Goal: Information Seeking & Learning: Find specific fact

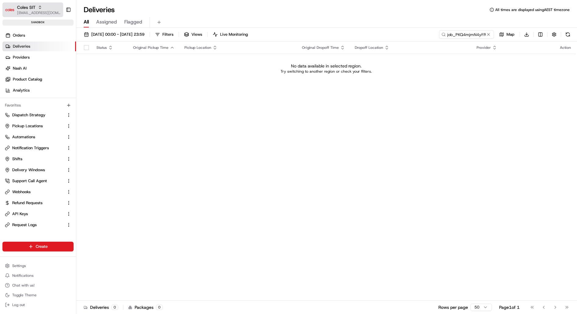
click at [47, 11] on span "[EMAIL_ADDRESS][DOMAIN_NAME]" at bounding box center [39, 12] width 44 height 5
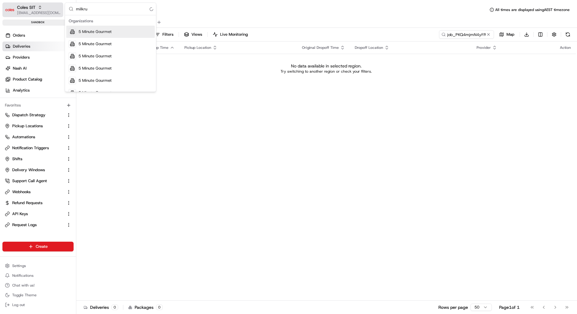
type input "milkrun"
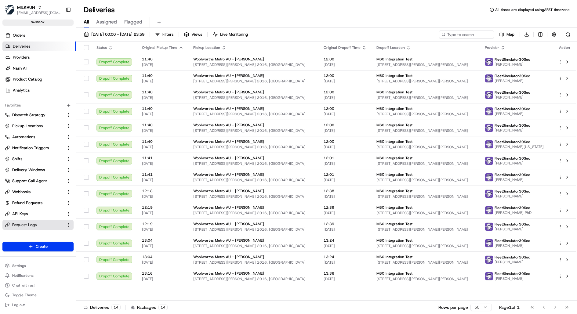
click at [36, 223] on span "Request Logs" at bounding box center [24, 224] width 24 height 5
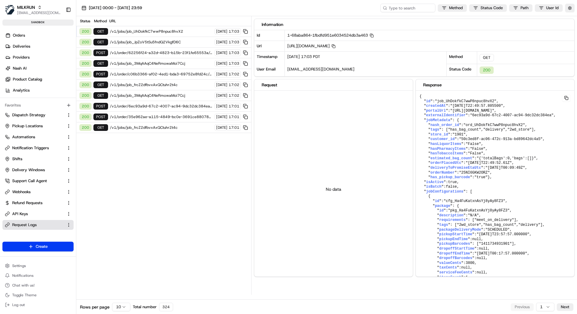
click at [121, 308] on html "MILKRUN kareem@usenash.com Toggle Sidebar sandbox Orders Deliveries Providers N…" at bounding box center [288, 157] width 577 height 314
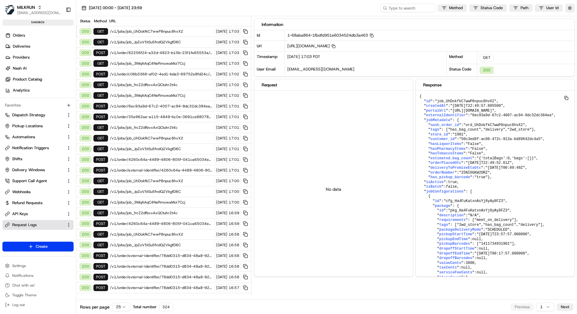
click at [125, 306] on html "MILKRUN kareem@usenash.com Toggle Sidebar sandbox Orders Deliveries Providers N…" at bounding box center [288, 157] width 577 height 314
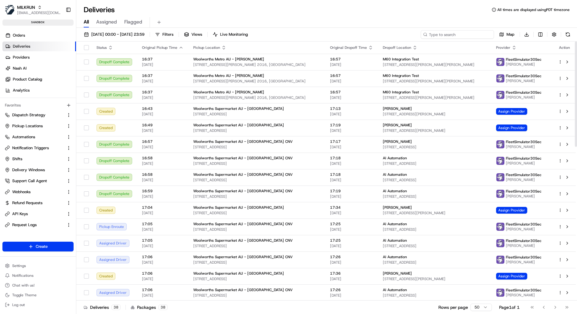
click at [468, 38] on input at bounding box center [456, 34] width 73 height 9
paste input "job_PKQ4mjmN4yFRFrnMaSAZhC"
type input "job_PKQ4mjmN4yFRFrnMaSAZhC"
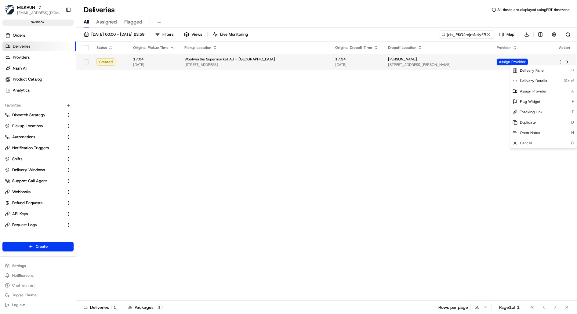
click at [558, 61] on html "MILKRUN kareem@usenash.com Toggle Sidebar sandbox Orders Deliveries Providers N…" at bounding box center [288, 157] width 577 height 314
click at [541, 81] on span "Delivery Details" at bounding box center [533, 80] width 27 height 5
click at [533, 81] on span "Delivery Details" at bounding box center [533, 80] width 27 height 5
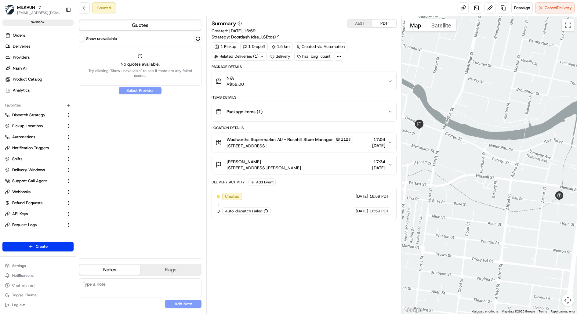
click at [336, 54] on icon at bounding box center [338, 56] width 5 height 5
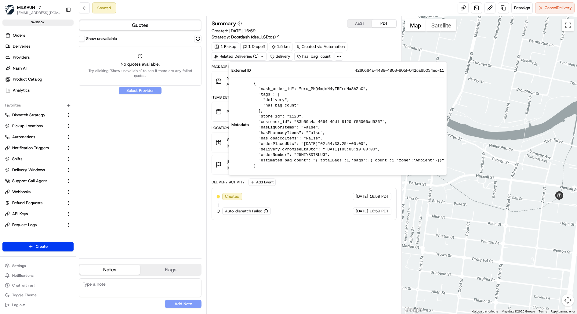
click at [330, 87] on pre "{ "nash_order_id": "ord_PKQ4mjmN4yFRFrnMaSAZhC", "tags": [ "delivery", "has_bag…" at bounding box center [349, 125] width 190 height 88
copy pre "ord_PKQ4mjmN4yFRFrnMaSAZhC"
click at [85, 40] on button "Show unavailable" at bounding box center [82, 39] width 6 height 6
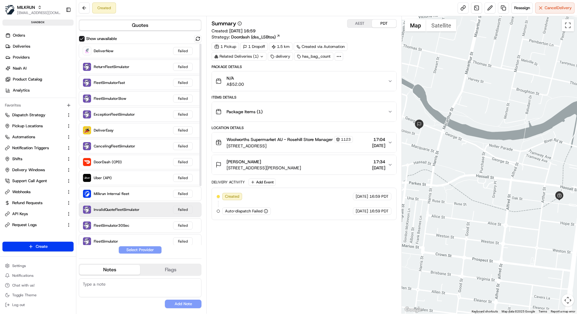
scroll to position [83, 0]
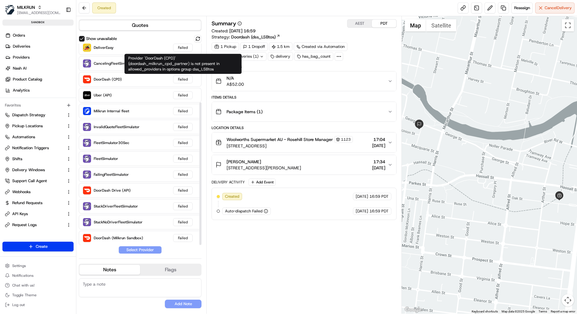
click at [203, 67] on div "Provider 'DoorDash (CPD)' (doordash_milkrun_cpd_partner) is not present in allo…" at bounding box center [182, 64] width 117 height 20
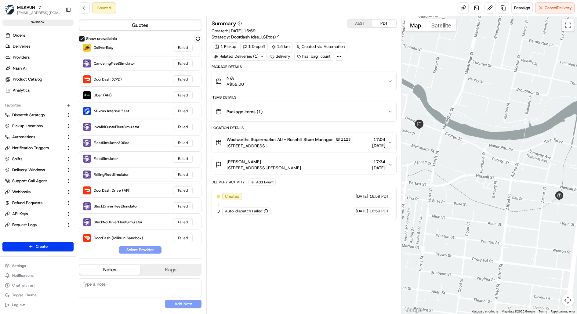
click at [276, 117] on div "Package Items ( 1 )" at bounding box center [301, 112] width 172 height 12
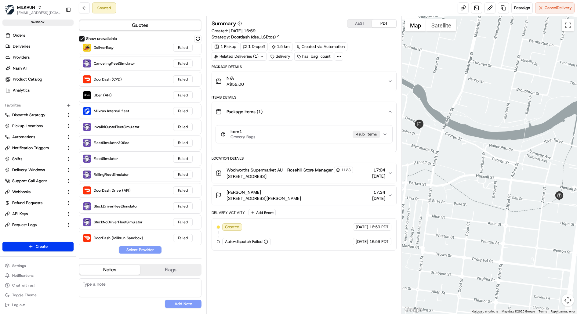
click at [288, 80] on div "N/A A$52.00" at bounding box center [301, 81] width 172 height 12
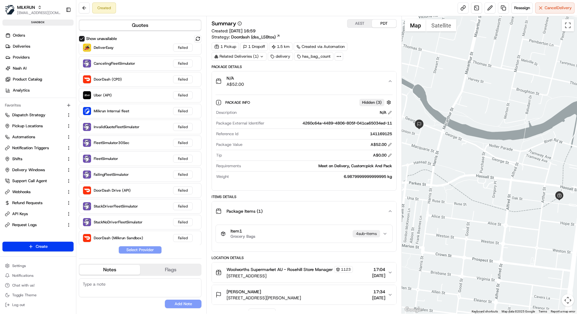
click at [357, 165] on div "Meet on Delivery, Custom:pick And Pack" at bounding box center [317, 165] width 149 height 5
copy div "Meet on Delivery, Custom:pick And Pack"
click at [377, 165] on div "Meet on Delivery, Custom:pick And Pack" at bounding box center [317, 165] width 149 height 5
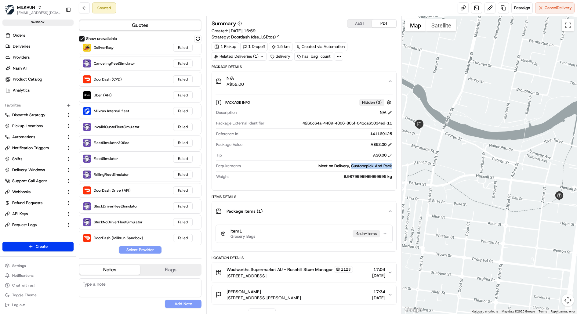
drag, startPoint x: 391, startPoint y: 165, endPoint x: 351, endPoint y: 165, distance: 40.3
click at [351, 165] on div "Meet on Delivery, Custom:pick And Pack" at bounding box center [317, 165] width 149 height 5
copy div "Custom:pick And Pack"
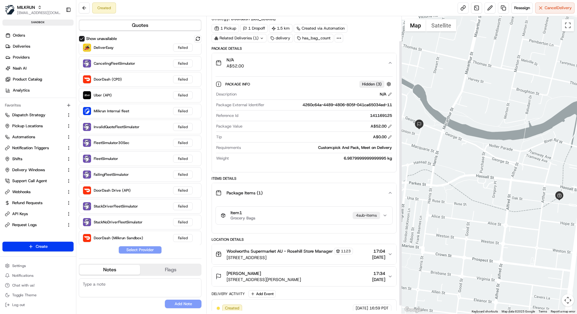
scroll to position [0, 0]
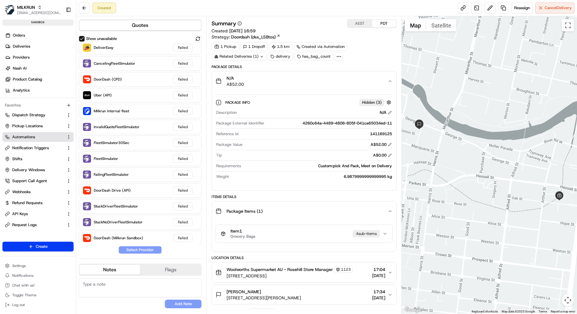
click at [29, 138] on span "Automations" at bounding box center [23, 136] width 23 height 5
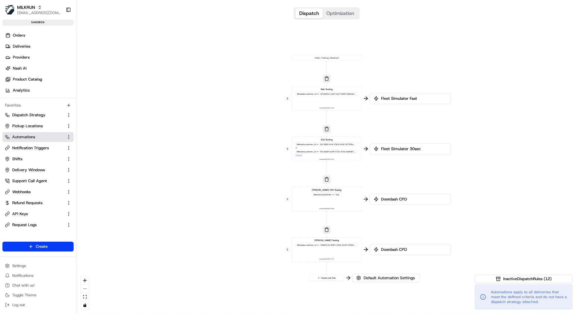
click at [347, 252] on div "Tony Testing Metadata .customer_id == 83b50c4a-4664-49d1-8120-f55006ad9267 Last…" at bounding box center [326, 250] width 65 height 22
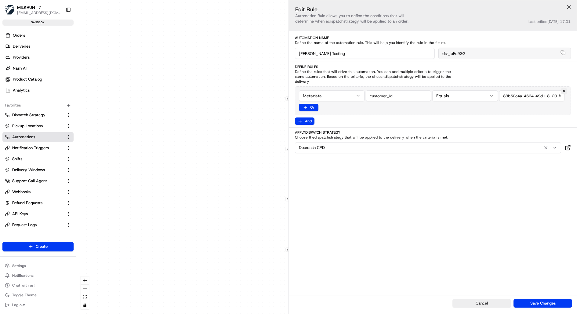
click at [512, 90] on input "string" at bounding box center [532, 95] width 66 height 11
click at [255, 145] on div "0 0 0 0 0 Order / Delivery Received Balv Testing Metadata .customer_id == d719d…" at bounding box center [326, 157] width 500 height 314
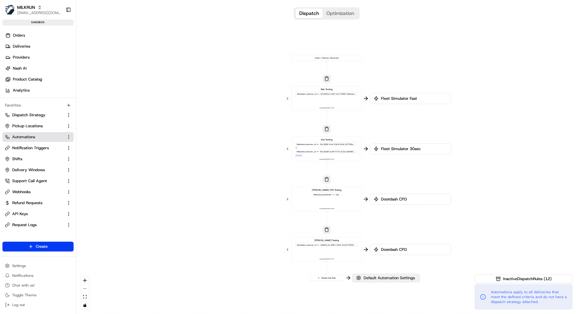
click at [369, 281] on button "Default Automation Settings" at bounding box center [386, 278] width 68 height 9
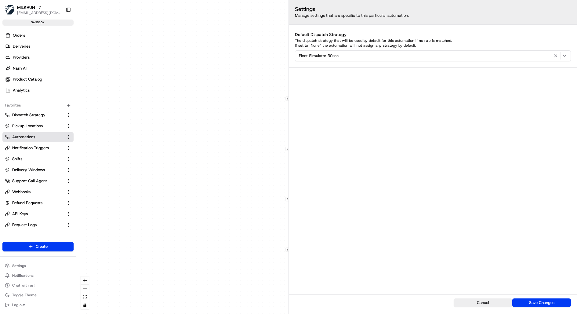
click at [272, 246] on div "0 0 0 0 0 Order / Delivery Received Balv Testing Metadata .customer_id == d719d…" at bounding box center [326, 157] width 500 height 314
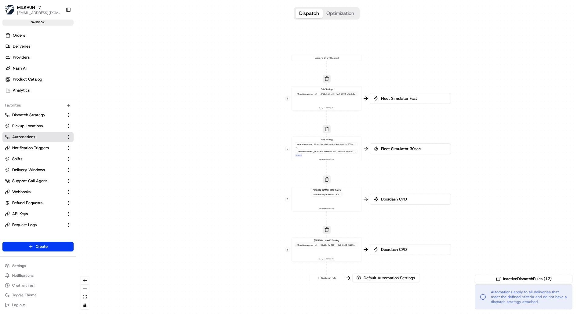
click at [389, 200] on span "Doordash CPD" at bounding box center [413, 198] width 67 height 5
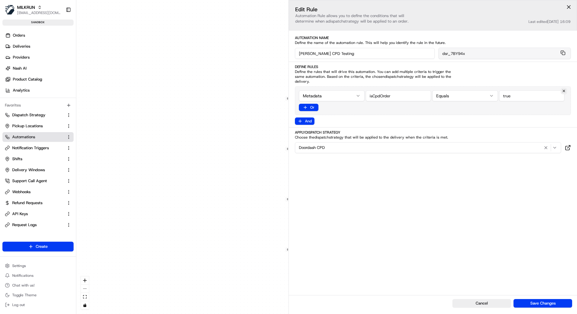
click at [258, 198] on div "0 0 0 0 0 Order / Delivery Received Balv Testing Metadata .customer_id == d719d…" at bounding box center [326, 157] width 500 height 314
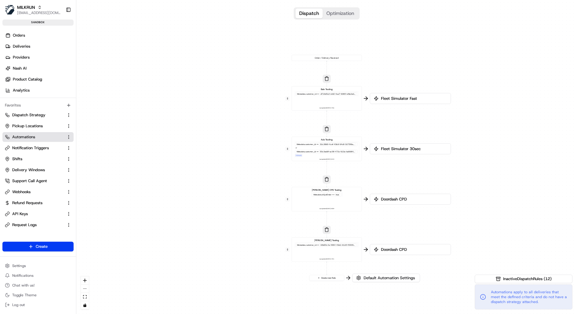
click at [410, 247] on span "Doordash CPD" at bounding box center [413, 249] width 67 height 5
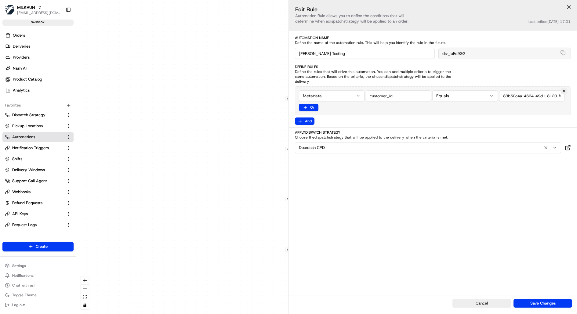
click at [408, 144] on div "Doordash CPD" at bounding box center [427, 147] width 263 height 7
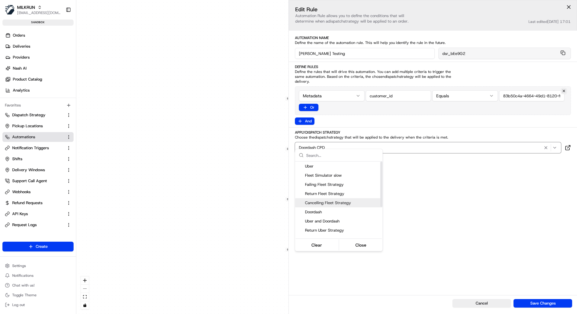
click at [191, 189] on html "MILKRUN kareem@usenash.com Toggle Sidebar sandbox Orders Deliveries Providers N…" at bounding box center [288, 157] width 577 height 314
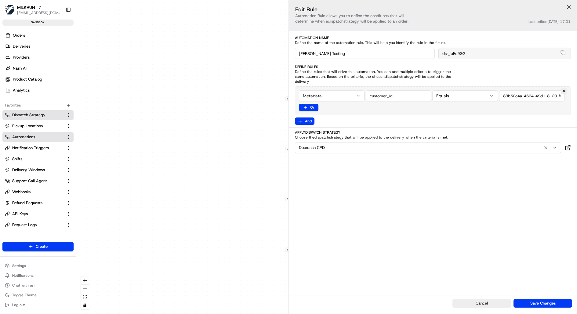
click at [36, 114] on span "Dispatch Strategy" at bounding box center [28, 114] width 33 height 5
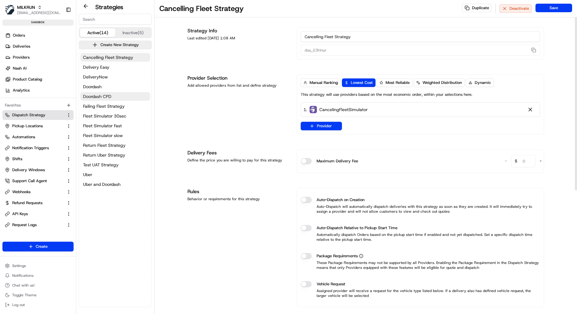
click at [103, 95] on span "Doordash CPD" at bounding box center [97, 96] width 28 height 6
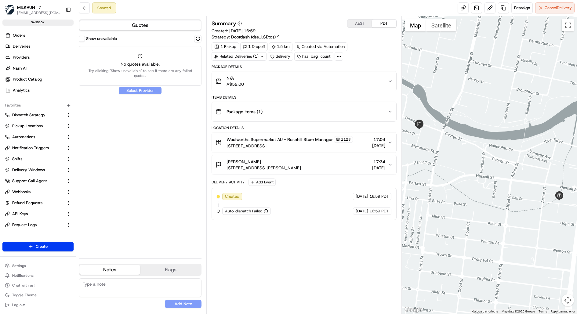
click at [336, 55] on icon at bounding box center [338, 56] width 5 height 5
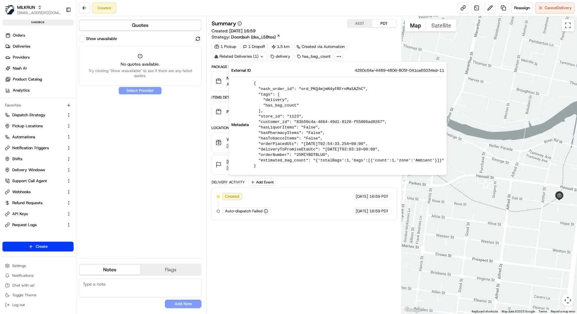
click at [266, 119] on pre "{ "nash_order_id": "ord_PKQ4mjmN4yFRFrnMaSAZhC", "tags": [ "delivery", "has_bag…" at bounding box center [349, 125] width 190 height 88
click at [266, 121] on pre "{ "nash_order_id": "ord_PKQ4mjmN4yFRFrnMaSAZhC", "tags": [ "delivery", "has_bag…" at bounding box center [349, 125] width 190 height 88
copy pre "customer_id"
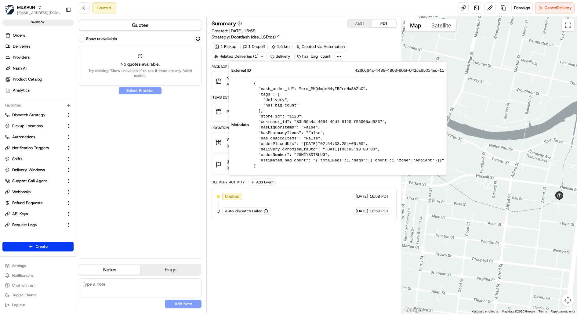
click at [264, 36] on span "Doordash (dss_LSBtos)" at bounding box center [253, 37] width 45 height 6
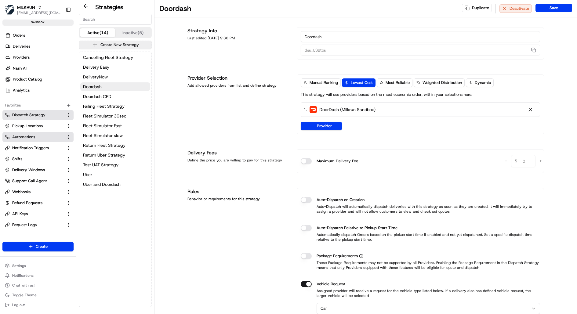
click at [37, 132] on button "Automations" at bounding box center [37, 137] width 71 height 10
click at [37, 135] on link "Automations" at bounding box center [34, 136] width 59 height 5
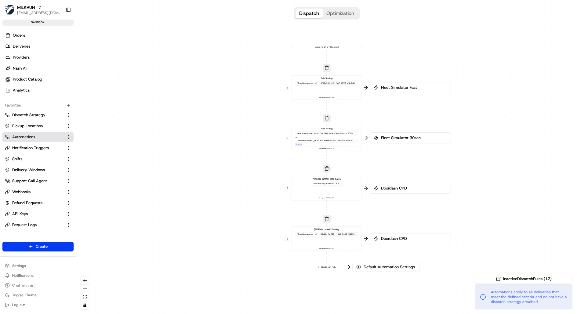
click at [399, 186] on span "Doordash CPD" at bounding box center [413, 187] width 67 height 5
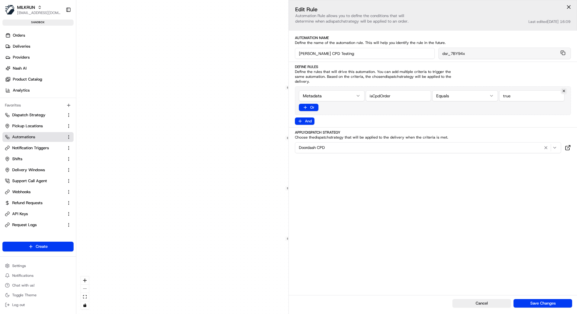
click at [274, 215] on div "0 0 0 0 0 Order / Delivery Received Balv Testing Metadata .customer_id == d719d…" at bounding box center [326, 157] width 500 height 314
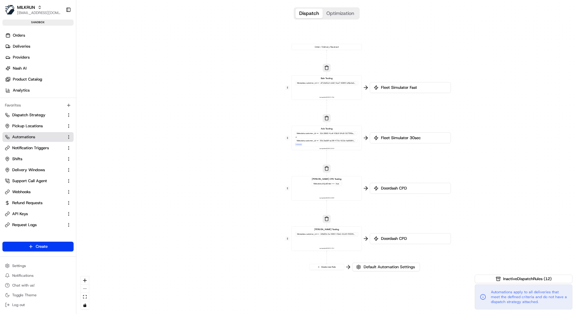
click at [343, 238] on div "Tony Testing Metadata .customer_id == 83b50c4a-4664-49d1-8120-f55006ad9267 Last…" at bounding box center [326, 239] width 65 height 22
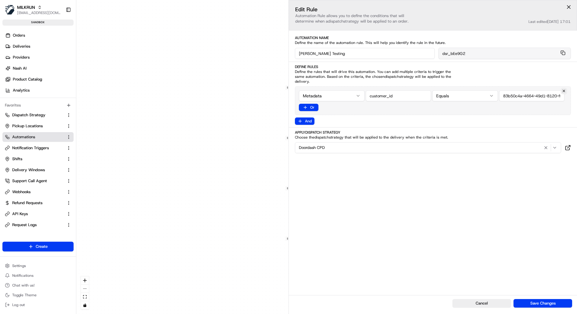
click at [401, 146] on button "Doordash CPD" at bounding box center [428, 147] width 266 height 11
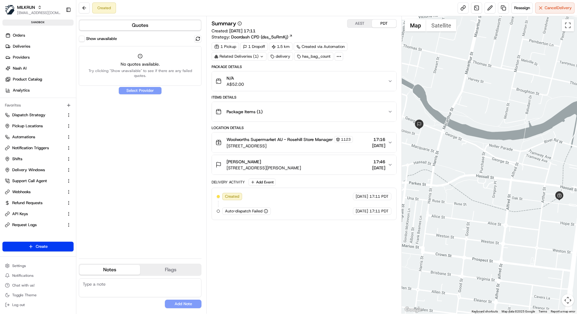
click at [82, 39] on button "Show unavailable" at bounding box center [82, 39] width 6 height 6
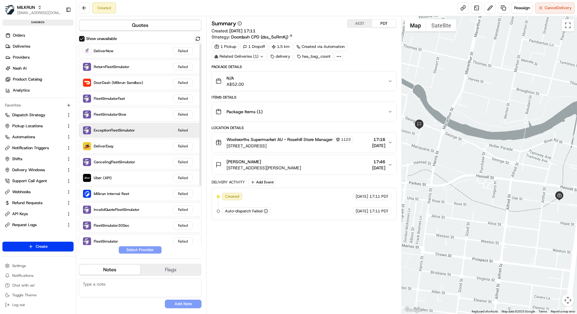
scroll to position [83, 0]
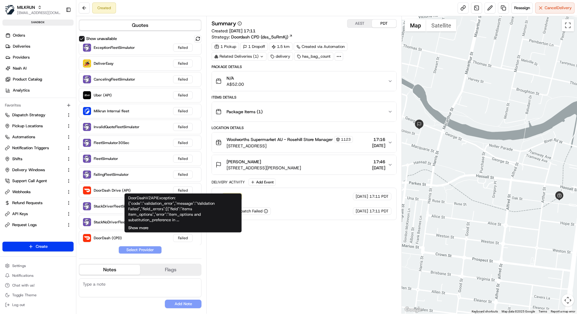
click at [142, 228] on button "Show more" at bounding box center [138, 227] width 20 height 5
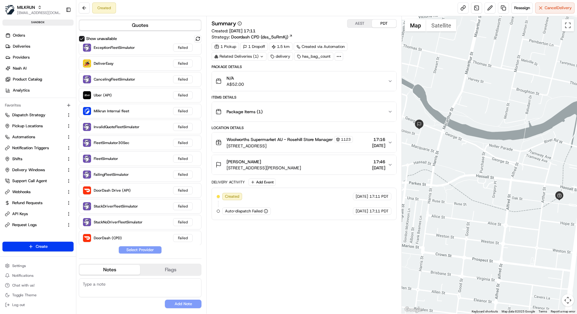
click at [336, 55] on icon at bounding box center [338, 56] width 5 height 5
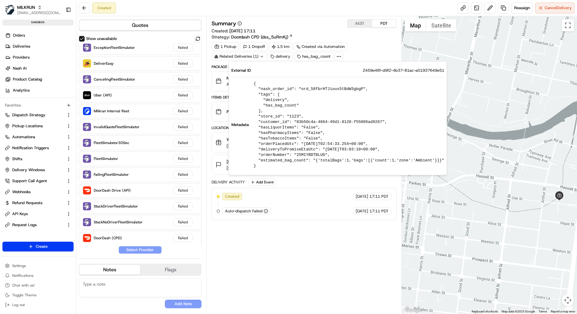
click at [324, 88] on pre "{ "nash_order_id": "ord_58fbrHTJious5tBdW3gbgP", "tags": [ "delivery", "has_bag…" at bounding box center [349, 125] width 190 height 88
copy pre "ord_58fbrHTJious5tBdW3gbgP"
click at [34, 45] on link "Deliveries" at bounding box center [39, 46] width 74 height 10
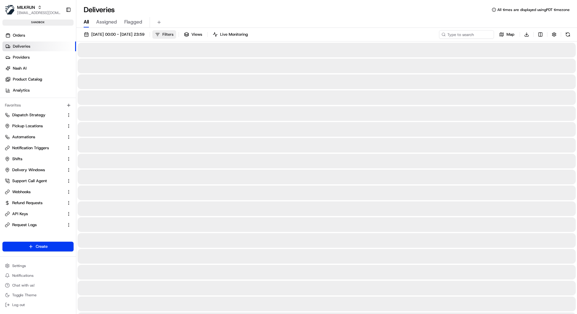
click at [173, 36] on span "Filters" at bounding box center [167, 34] width 11 height 5
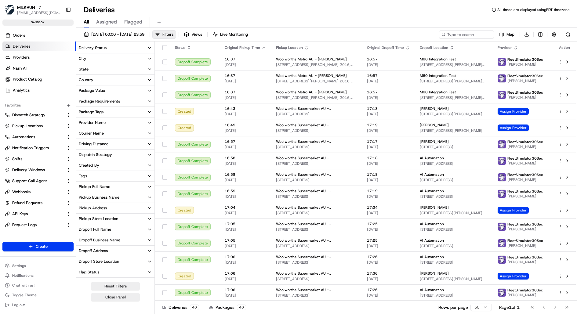
click at [111, 91] on button "Package Value" at bounding box center [115, 90] width 78 height 10
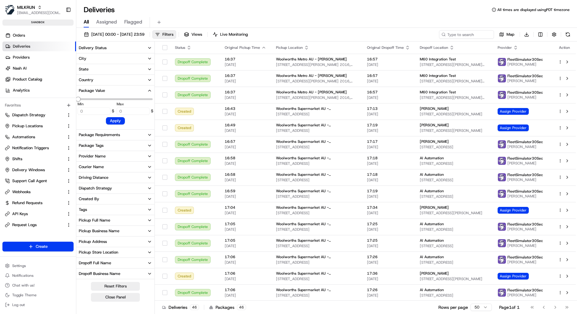
type input "52"
click at [109, 92] on button "Package Value" at bounding box center [115, 90] width 78 height 10
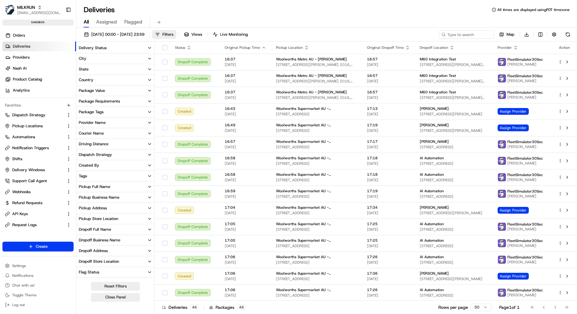
click at [108, 102] on div "Package Requirements" at bounding box center [99, 101] width 41 height 5
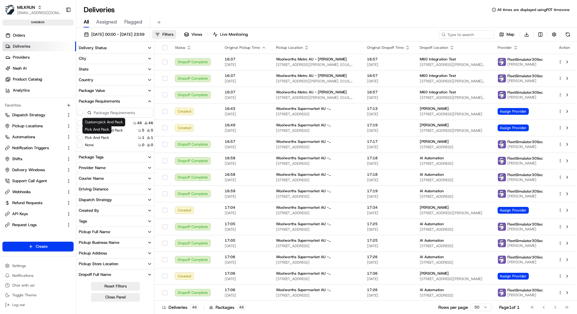
click at [104, 136] on label "Pick And Pack" at bounding box center [97, 137] width 24 height 5
click at [82, 136] on button "Pick And Pack" at bounding box center [79, 137] width 5 height 5
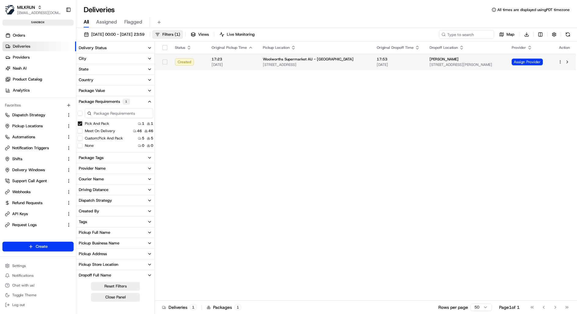
click at [559, 63] on html "MILKRUN [EMAIL_ADDRESS][DOMAIN_NAME] Toggle Sidebar sandbox Orders Deliveries P…" at bounding box center [288, 157] width 577 height 314
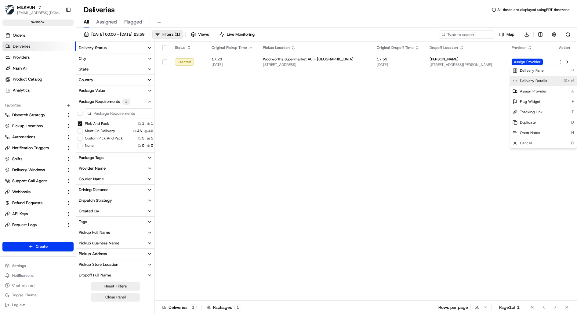
click at [552, 77] on div "Delivery Details ⌘+⏎" at bounding box center [543, 81] width 67 height 10
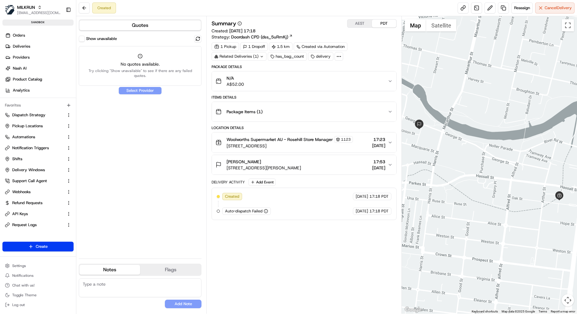
click at [84, 41] on button "Show unavailable" at bounding box center [82, 39] width 6 height 6
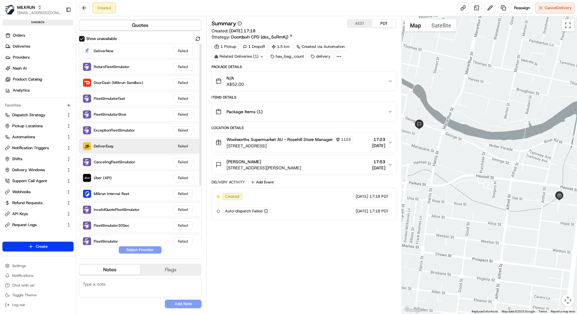
scroll to position [83, 0]
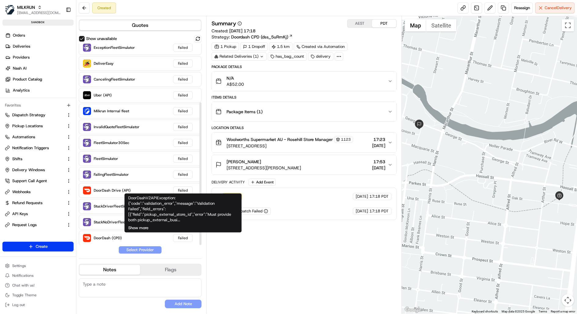
click at [145, 227] on button "Show more" at bounding box center [138, 227] width 20 height 5
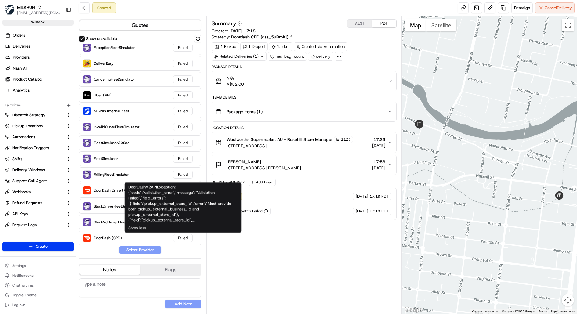
click at [177, 221] on div "DoorDashV2APIException: {"code":"validation_error","message":"Validation Failed…" at bounding box center [183, 203] width 110 height 38
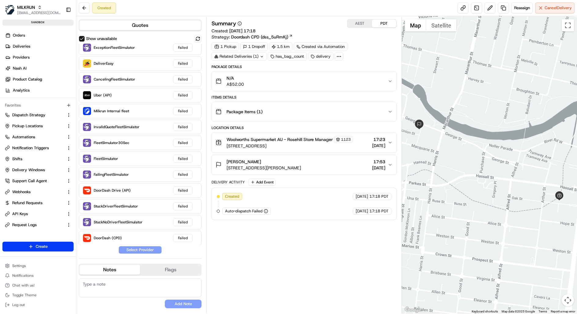
click at [336, 56] on icon at bounding box center [338, 56] width 5 height 5
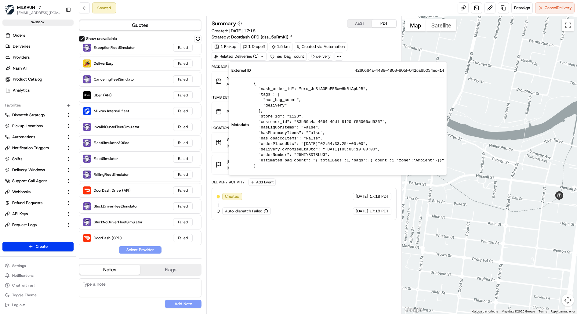
click at [336, 88] on pre "{ "nash_order_id": "ord_JoSiA3BhEE5awHNRiApU2B", "tags": [ "has_bag_count", "de…" at bounding box center [349, 125] width 190 height 88
copy pre "ord_JoSiA3BhEE5awHNRiApU2B"
click at [298, 205] on div "Created 24/08/2025 17:18 PDT Auto-dispatch Failed 24/08/2025 17:18 PDT" at bounding box center [304, 204] width 174 height 22
